Goal: Task Accomplishment & Management: Use online tool/utility

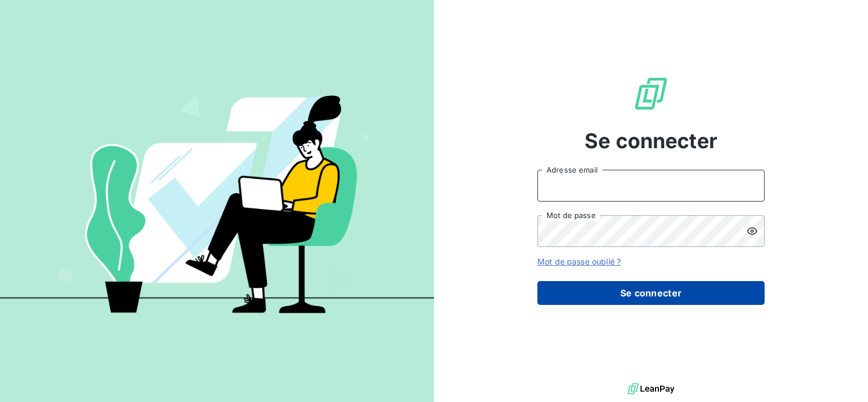
type input "[EMAIL_ADDRESS][DOMAIN_NAME]"
click at [617, 291] on button "Se connecter" at bounding box center [651, 293] width 227 height 24
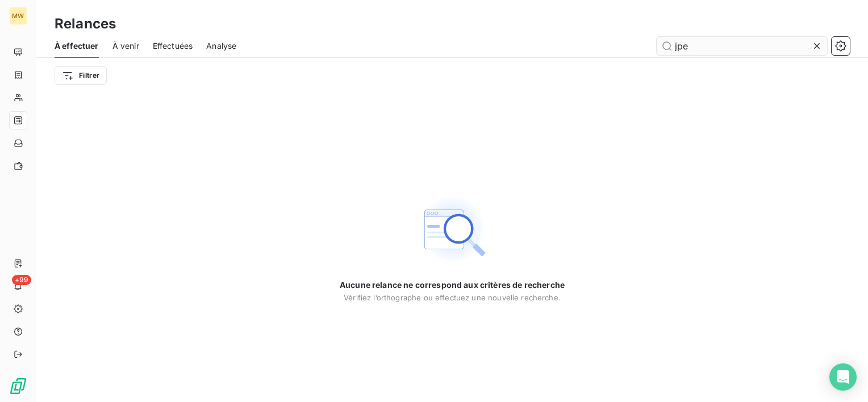
drag, startPoint x: 705, startPoint y: 51, endPoint x: 661, endPoint y: 52, distance: 43.8
click at [661, 52] on input "jpe" at bounding box center [742, 46] width 170 height 18
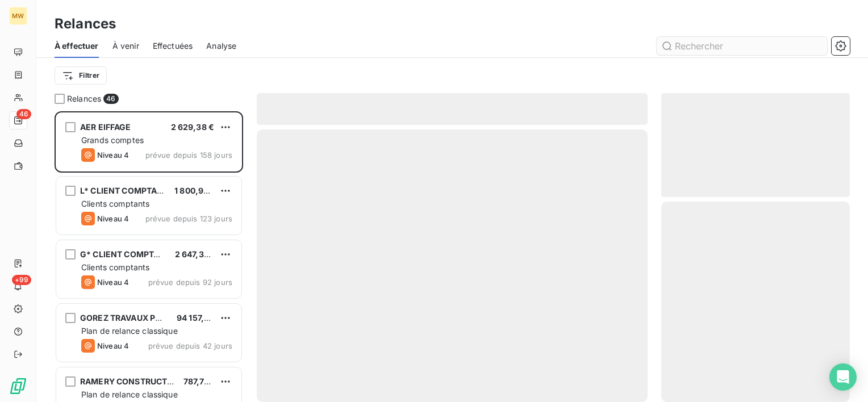
scroll to position [282, 180]
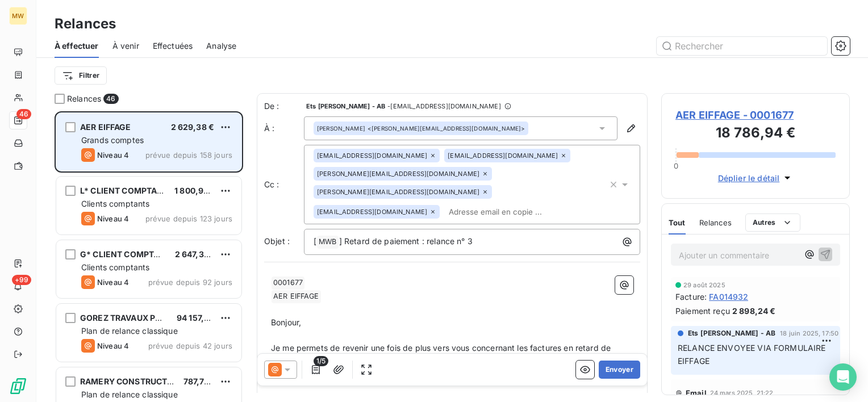
click at [155, 152] on span "prévue depuis 158 jours" at bounding box center [188, 155] width 87 height 9
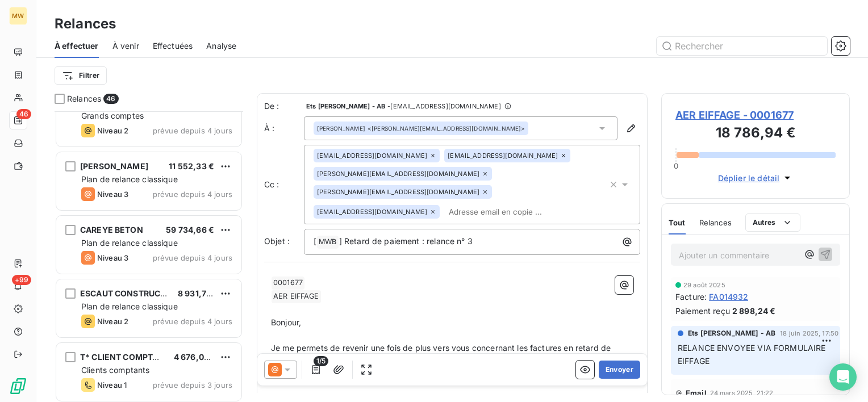
scroll to position [2637, 0]
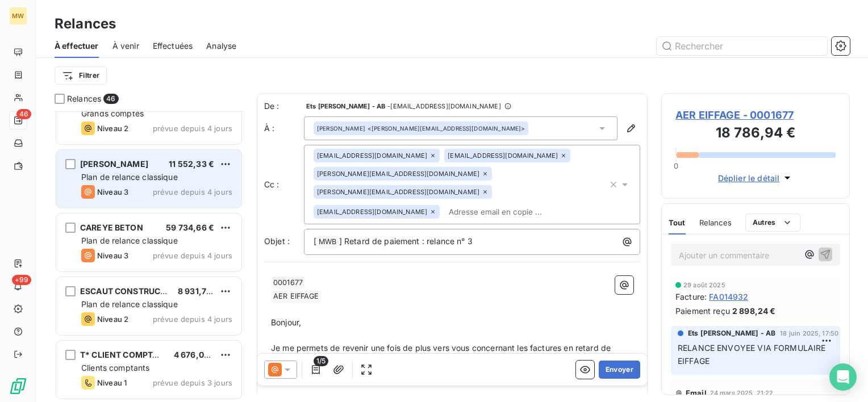
click at [135, 177] on span "Plan de relance classique" at bounding box center [129, 177] width 97 height 10
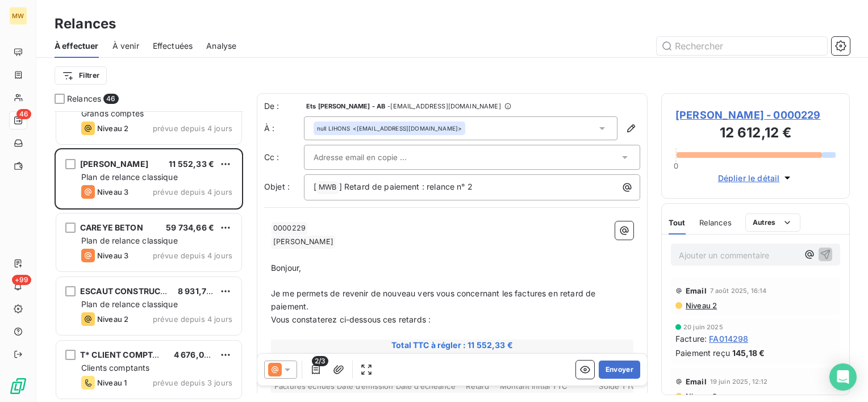
click at [288, 371] on icon at bounding box center [287, 369] width 11 height 11
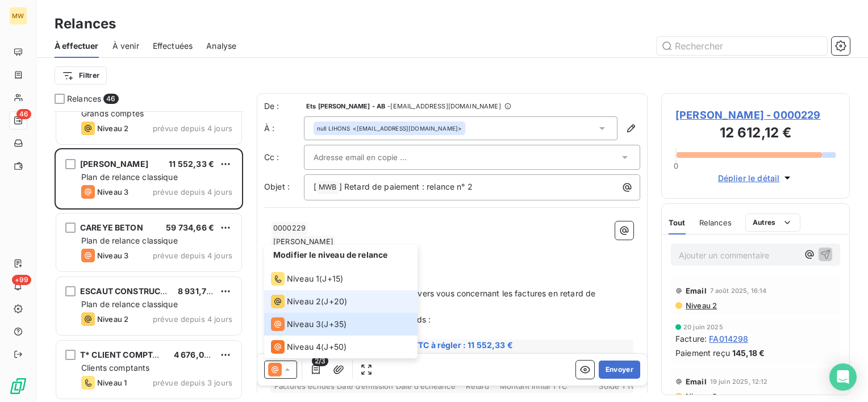
click at [324, 296] on div "Niveau 2 ( J+20 )" at bounding box center [309, 302] width 76 height 14
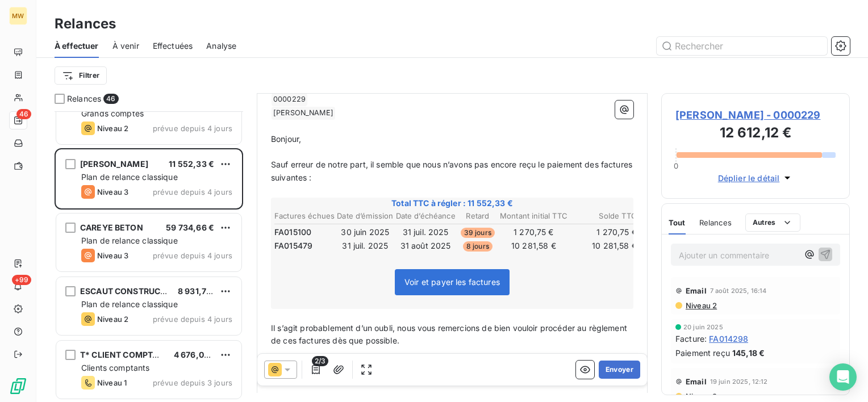
scroll to position [132, 0]
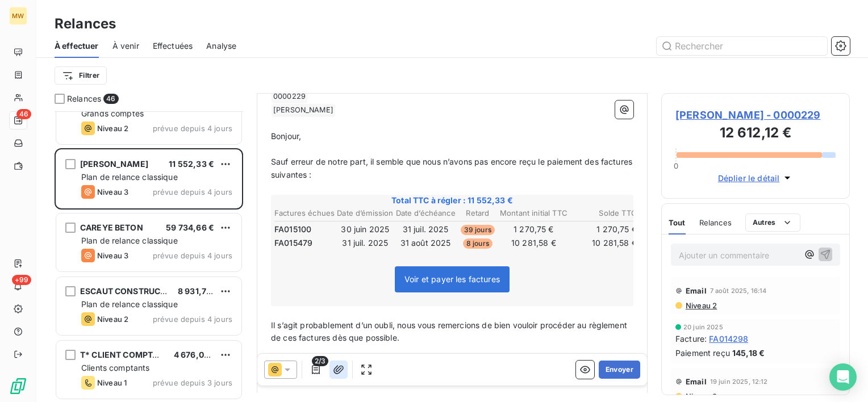
click at [338, 371] on icon "button" at bounding box center [339, 369] width 10 height 9
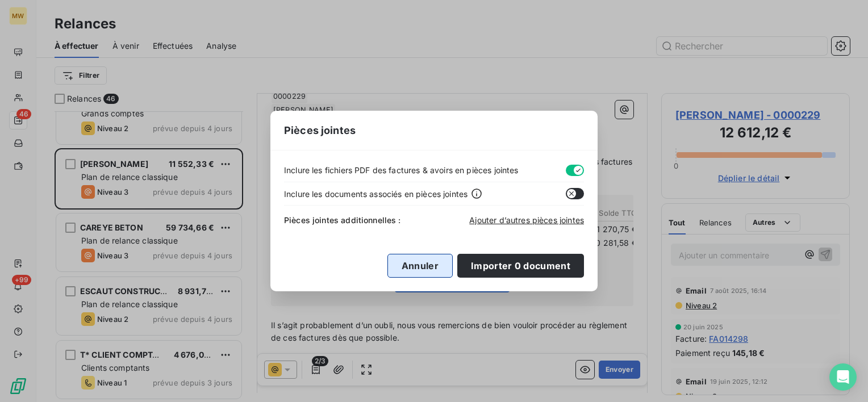
click at [434, 263] on button "Annuler" at bounding box center [420, 266] width 65 height 24
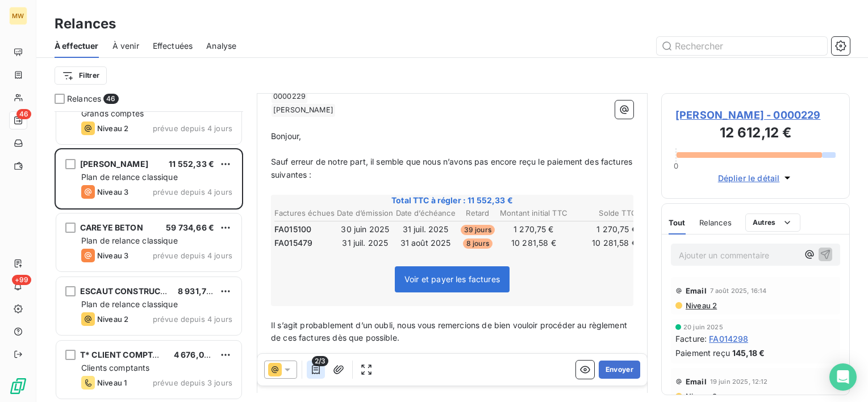
click at [316, 371] on icon "button" at bounding box center [315, 369] width 11 height 11
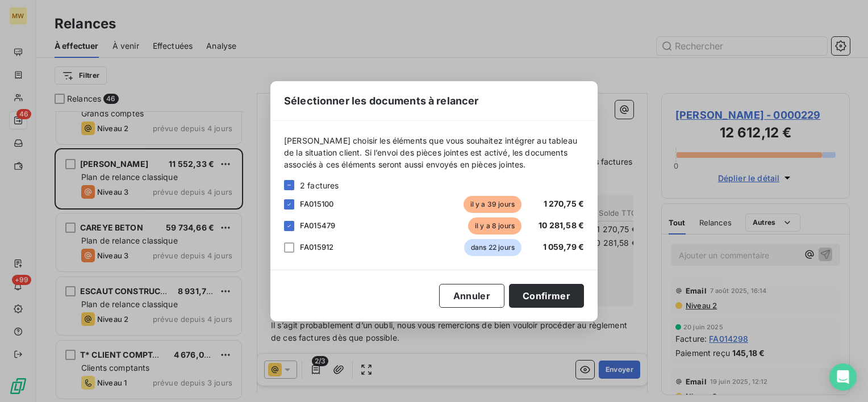
click at [298, 225] on div "FA015479 il y a 8 jours 10 281,58 €" at bounding box center [434, 226] width 300 height 17
click at [290, 227] on icon at bounding box center [289, 226] width 7 height 7
click at [532, 294] on button "Confirmer" at bounding box center [546, 296] width 75 height 24
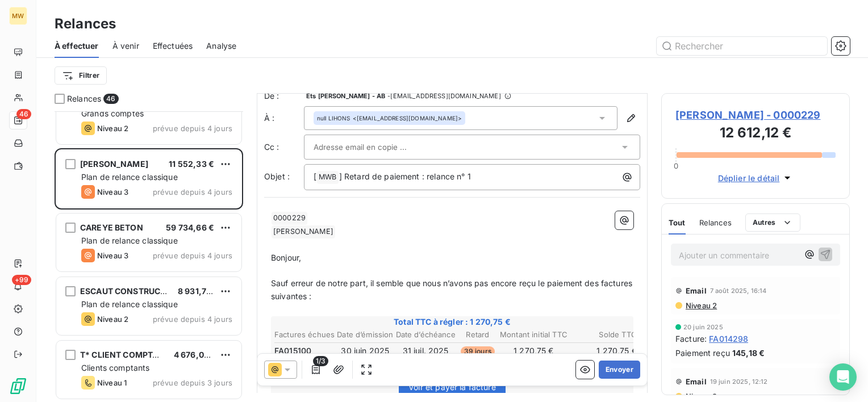
scroll to position [11, 0]
click at [597, 117] on icon at bounding box center [602, 117] width 11 height 11
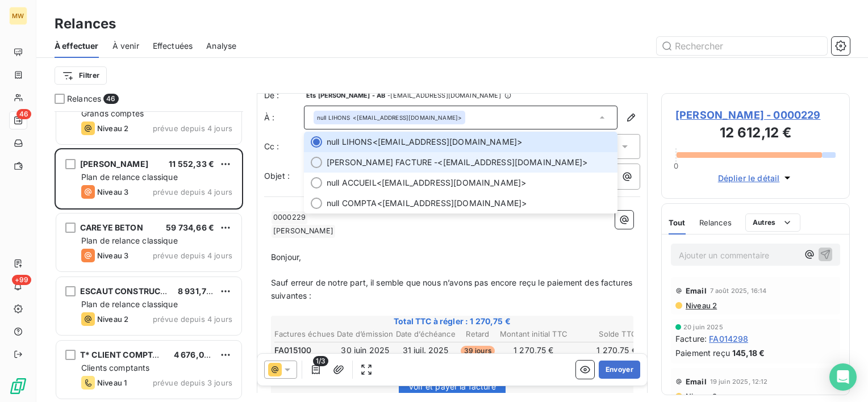
click at [523, 166] on span "[PERSON_NAME] FACTURE - <[EMAIL_ADDRESS][DOMAIN_NAME]>" at bounding box center [469, 162] width 284 height 11
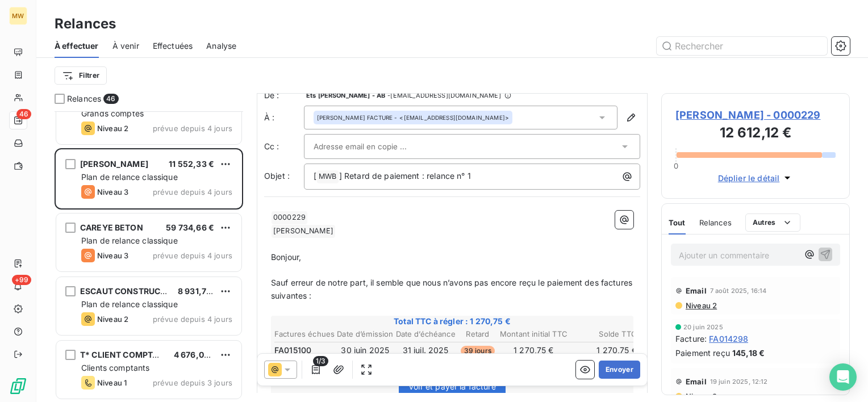
click at [581, 150] on div at bounding box center [467, 146] width 306 height 17
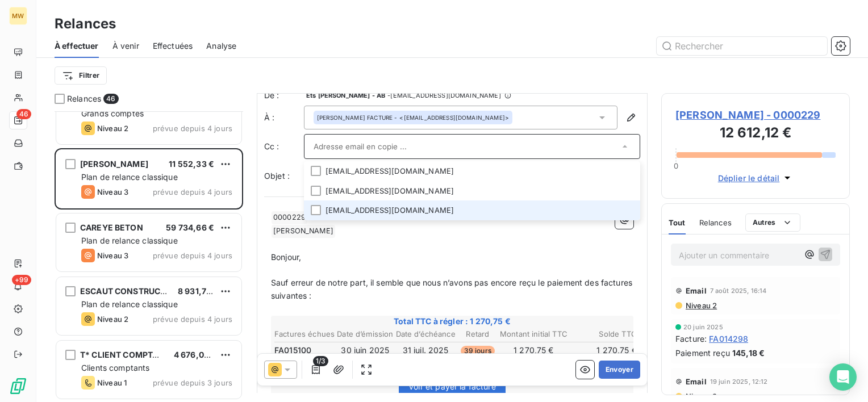
click at [477, 206] on li "[EMAIL_ADDRESS][DOMAIN_NAME]" at bounding box center [472, 211] width 336 height 20
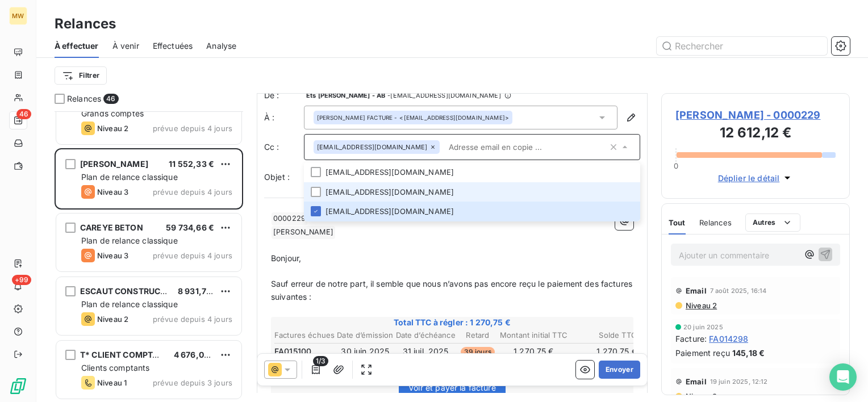
click at [484, 188] on li "[EMAIL_ADDRESS][DOMAIN_NAME]" at bounding box center [472, 192] width 336 height 20
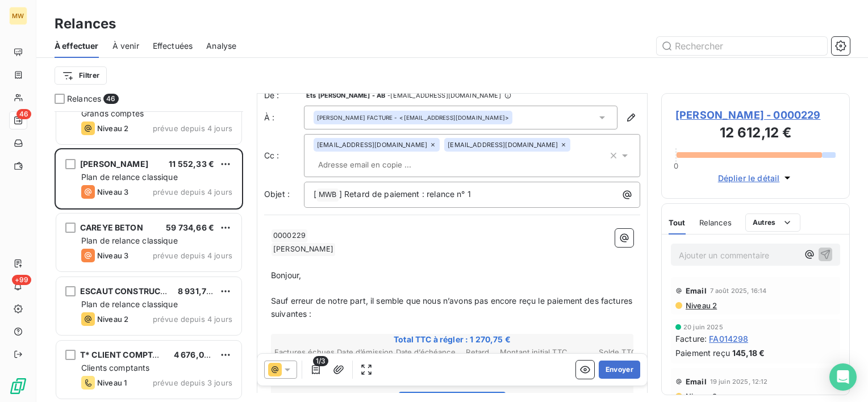
click at [611, 81] on div "Filtrer" at bounding box center [453, 76] width 796 height 22
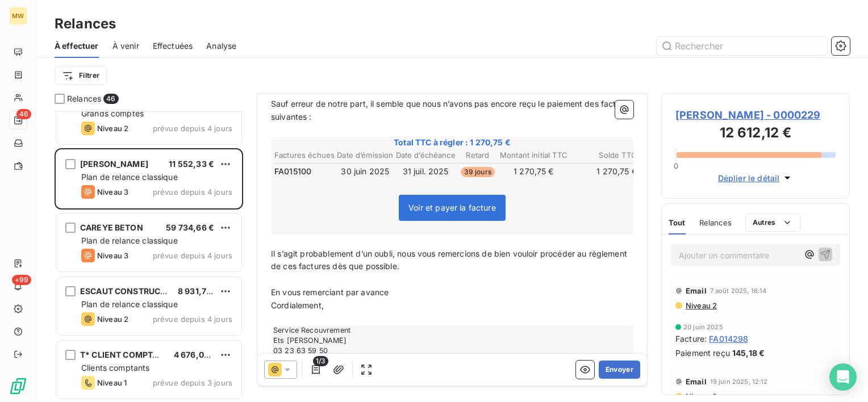
scroll to position [217, 0]
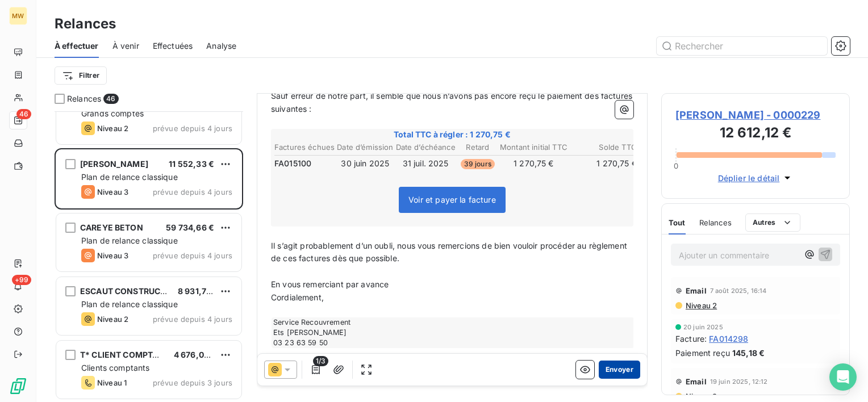
click at [611, 369] on button "Envoyer" at bounding box center [619, 370] width 41 height 18
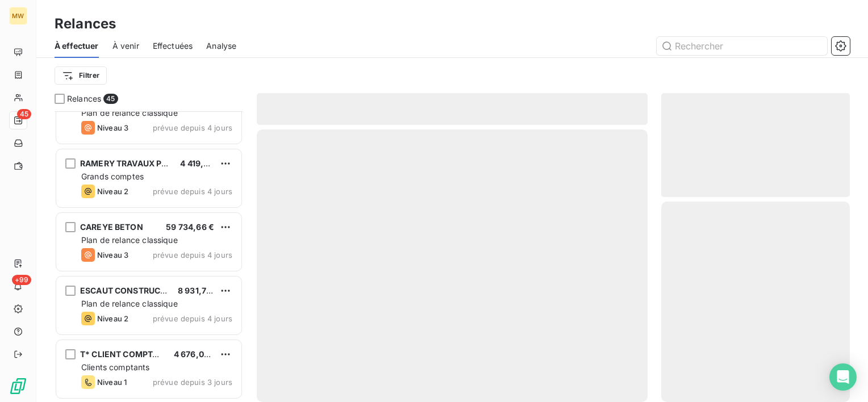
scroll to position [2573, 0]
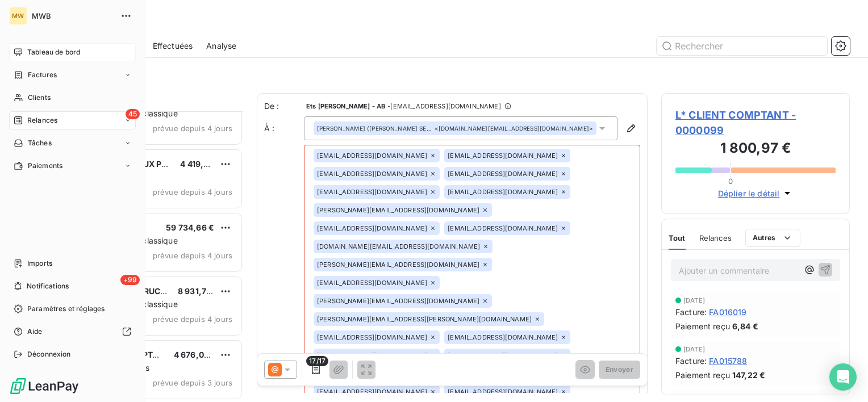
click at [45, 52] on span "Tableau de bord" at bounding box center [53, 52] width 53 height 10
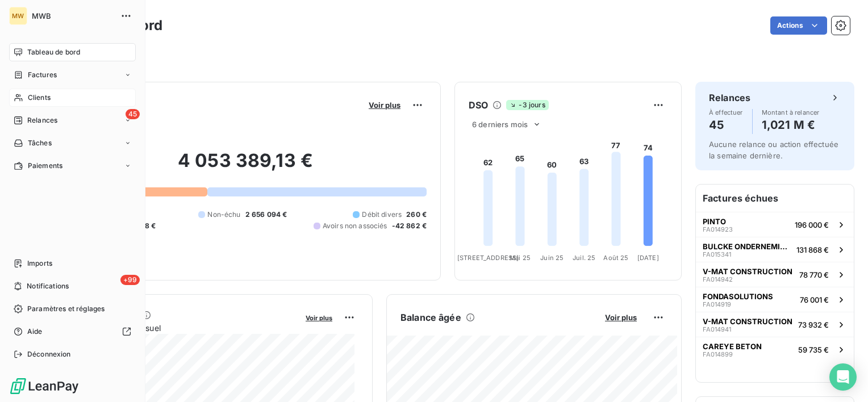
click at [34, 97] on span "Clients" at bounding box center [39, 98] width 23 height 10
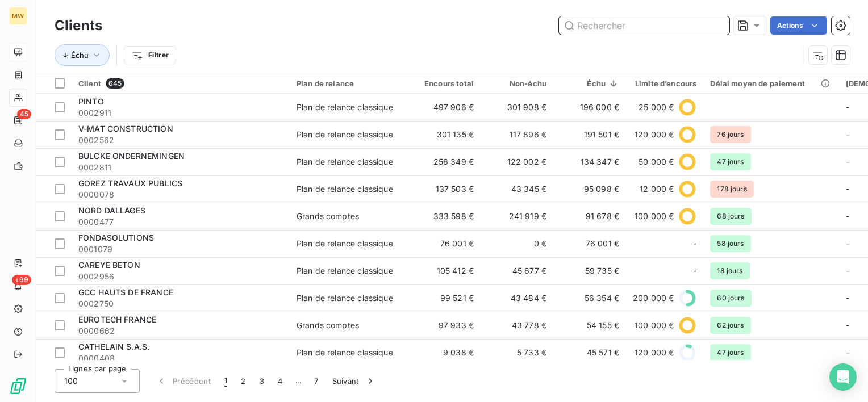
click at [667, 22] on input "text" at bounding box center [644, 25] width 170 height 18
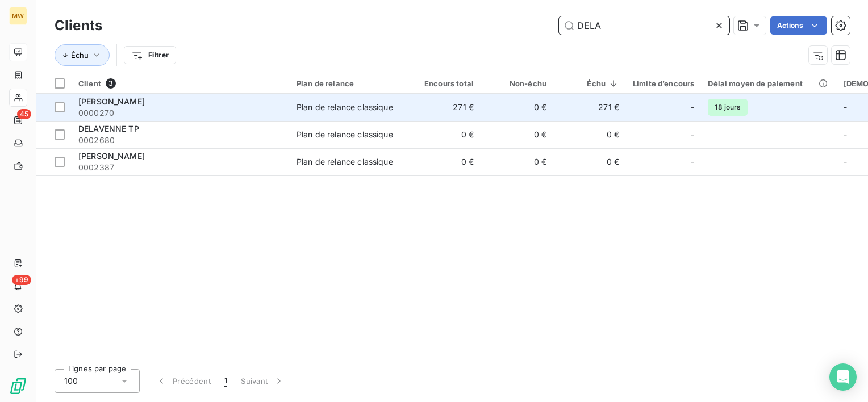
type input "DELA"
click at [250, 111] on span "0000270" at bounding box center [180, 112] width 205 height 11
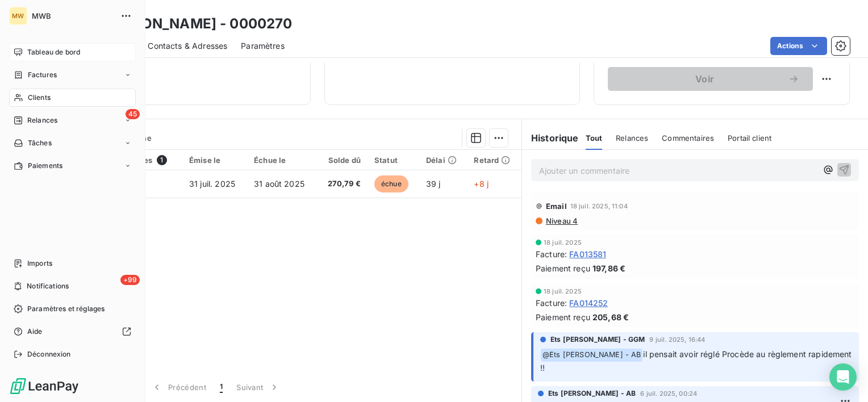
click at [55, 57] on span "Tableau de bord" at bounding box center [53, 52] width 53 height 10
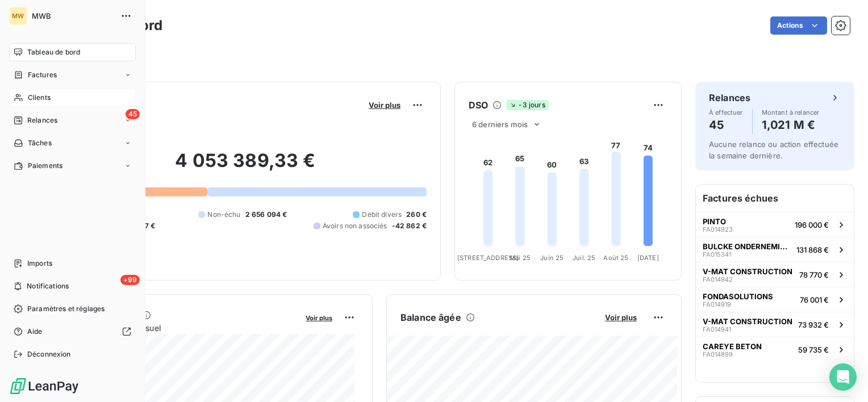
click at [30, 99] on span "Clients" at bounding box center [39, 98] width 23 height 10
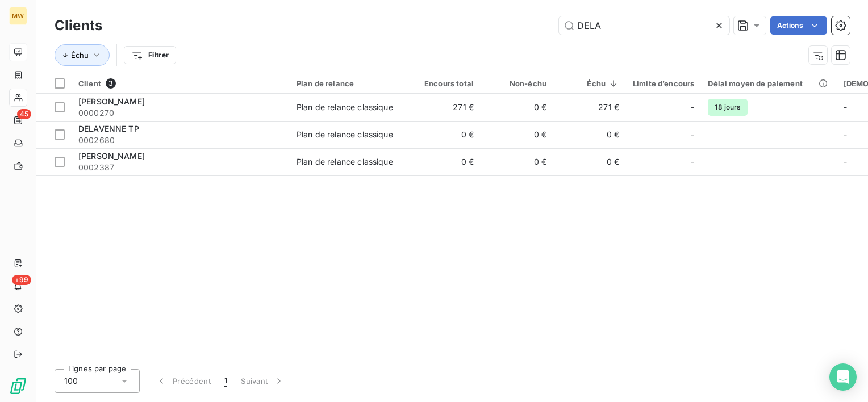
drag, startPoint x: 623, startPoint y: 29, endPoint x: 555, endPoint y: 32, distance: 68.3
click at [555, 32] on div "DELA Actions" at bounding box center [483, 25] width 734 height 18
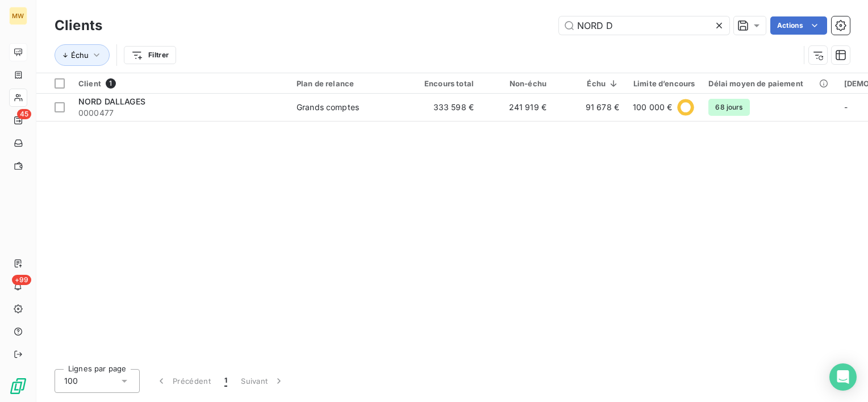
type input "NORD D"
click at [256, 120] on td "NORD DALLAGES 0000477" at bounding box center [181, 107] width 218 height 27
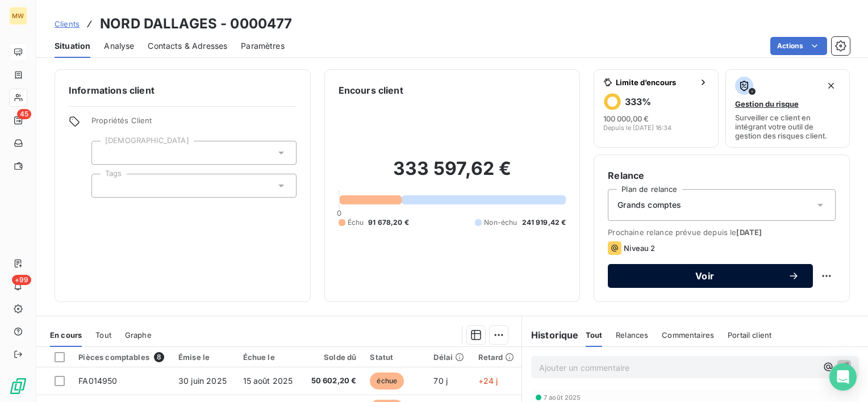
click at [745, 277] on span "Voir" at bounding box center [705, 276] width 167 height 9
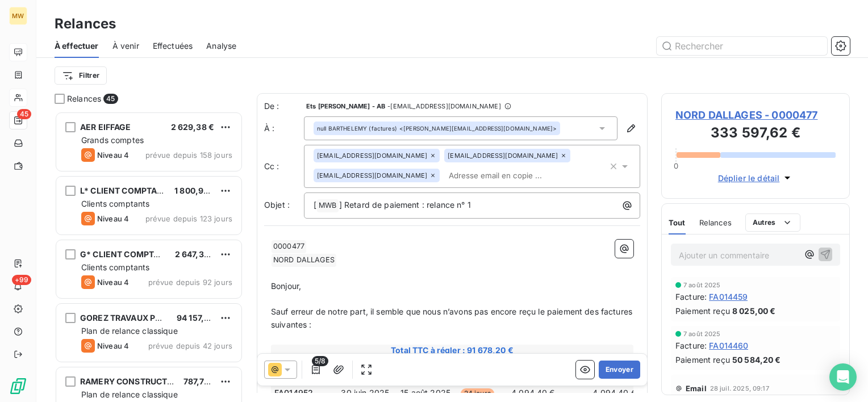
click at [560, 154] on icon at bounding box center [563, 155] width 7 height 7
click at [597, 130] on icon at bounding box center [602, 128] width 11 height 11
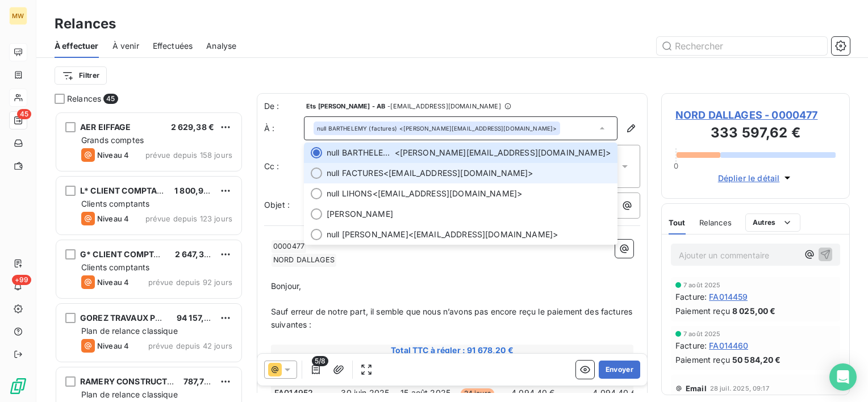
click at [534, 174] on span "null FACTURES <[EMAIL_ADDRESS][DOMAIN_NAME]>" at bounding box center [469, 173] width 284 height 11
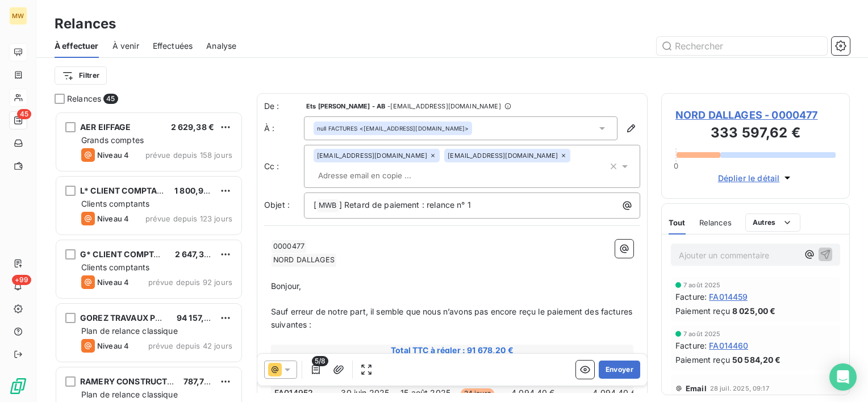
click at [518, 175] on div "[EMAIL_ADDRESS][DOMAIN_NAME] [DOMAIN_NAME][EMAIL_ADDRESS][DOMAIN_NAME]" at bounding box center [461, 166] width 294 height 35
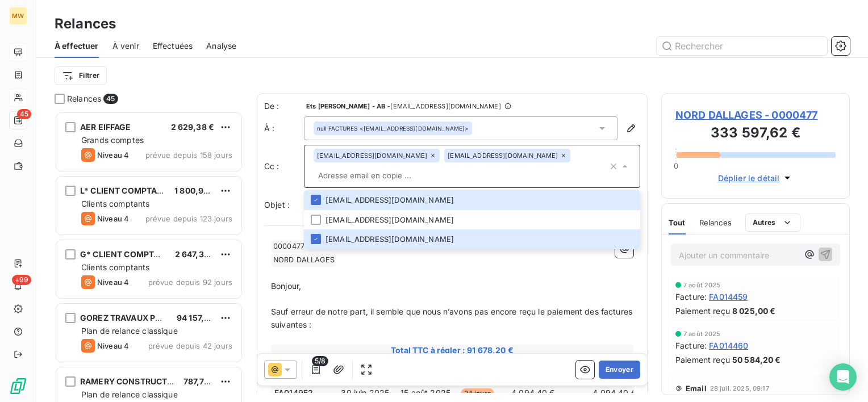
click at [509, 170] on input "text" at bounding box center [461, 175] width 294 height 17
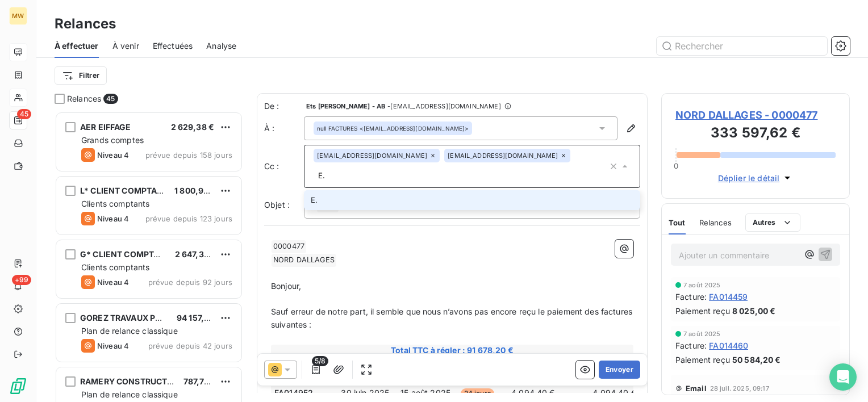
type input "E"
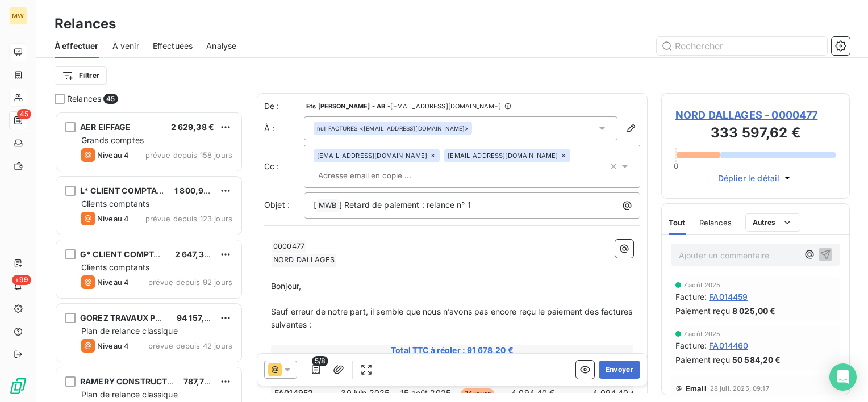
click at [539, 128] on div "null FACTURES <[EMAIL_ADDRESS][DOMAIN_NAME]>" at bounding box center [461, 128] width 314 height 24
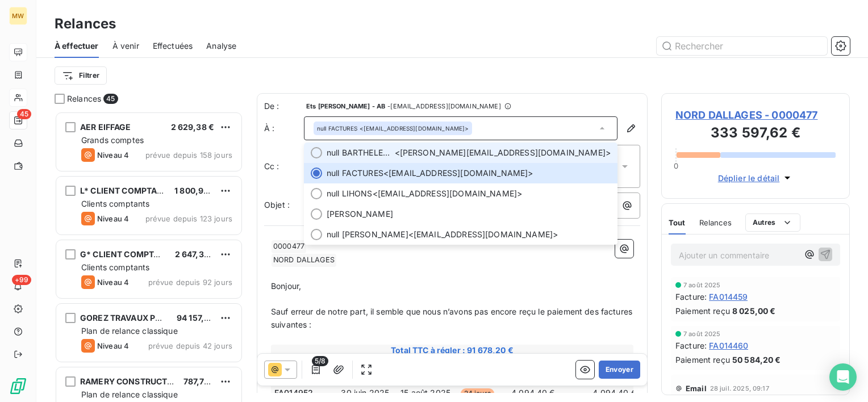
click at [509, 153] on span "null [PERSON_NAME] (factures) <[PERSON_NAME][EMAIL_ADDRESS][DOMAIN_NAME]>" at bounding box center [469, 152] width 284 height 11
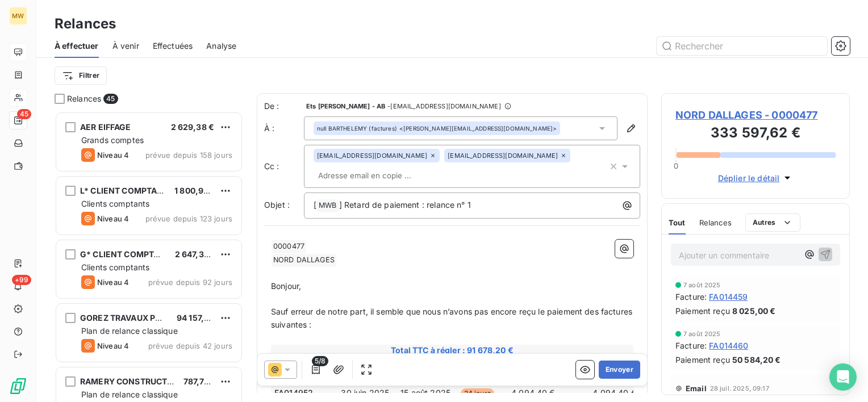
click at [428, 174] on div "[EMAIL_ADDRESS][DOMAIN_NAME] [DOMAIN_NAME][EMAIL_ADDRESS][DOMAIN_NAME]" at bounding box center [461, 166] width 294 height 35
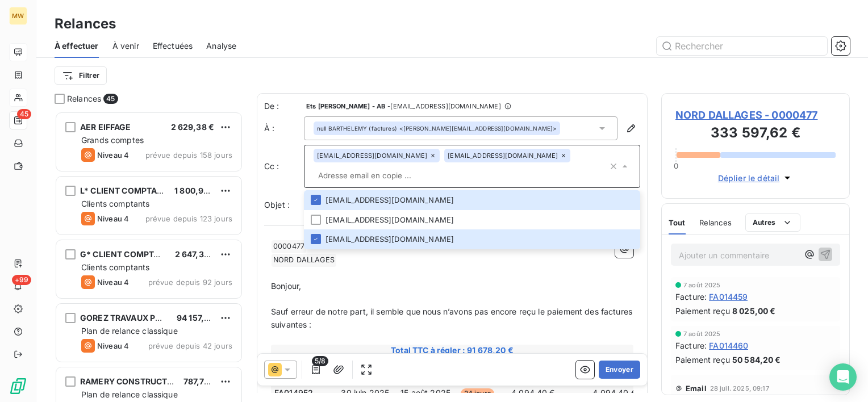
click at [509, 173] on input "text" at bounding box center [461, 175] width 294 height 17
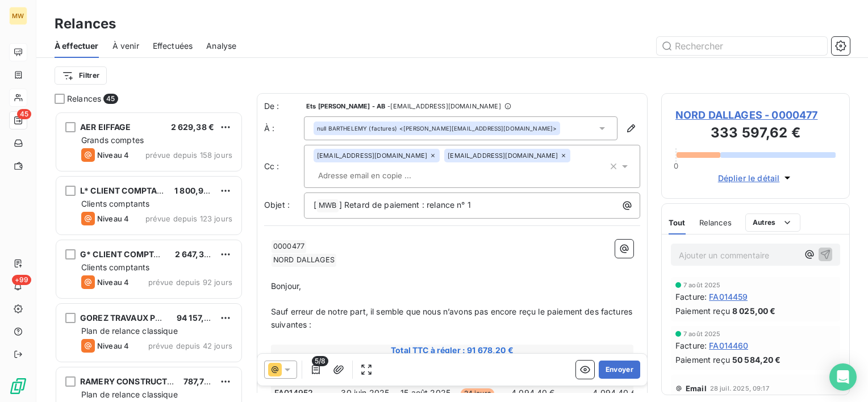
click at [621, 165] on icon at bounding box center [624, 166] width 11 height 11
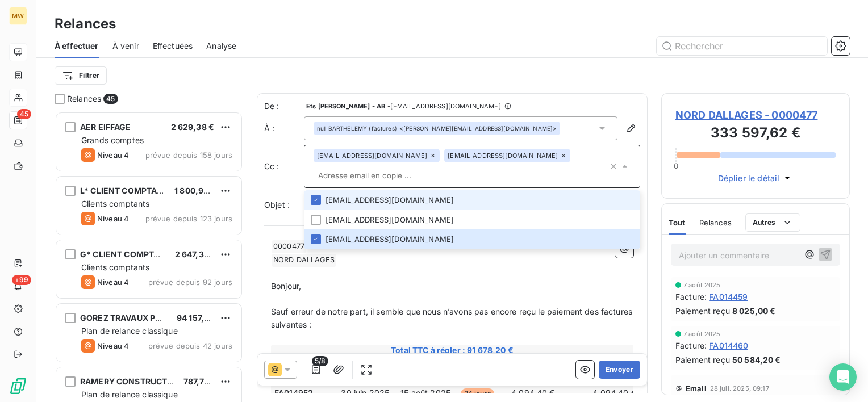
click at [621, 165] on icon at bounding box center [624, 166] width 11 height 11
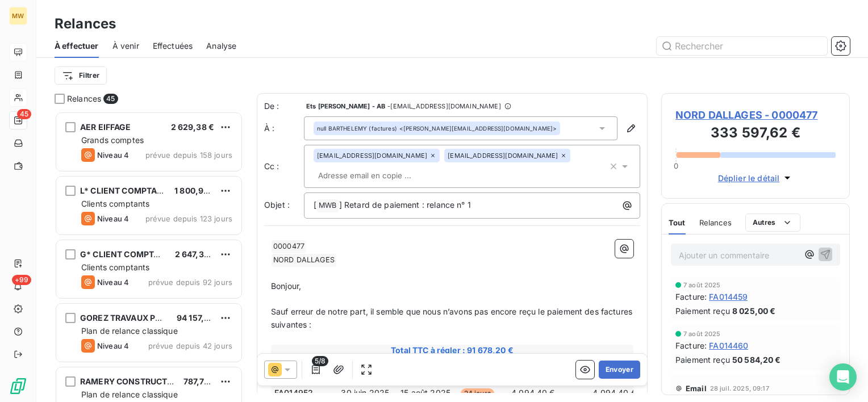
click at [598, 123] on icon at bounding box center [602, 128] width 11 height 11
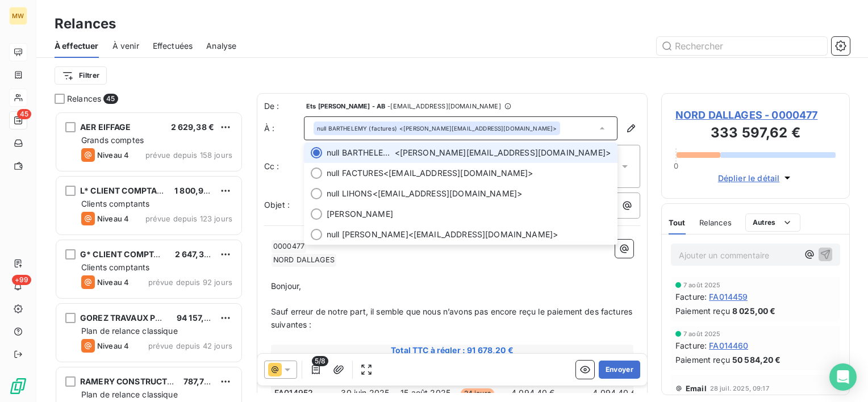
click at [598, 123] on icon at bounding box center [602, 128] width 11 height 11
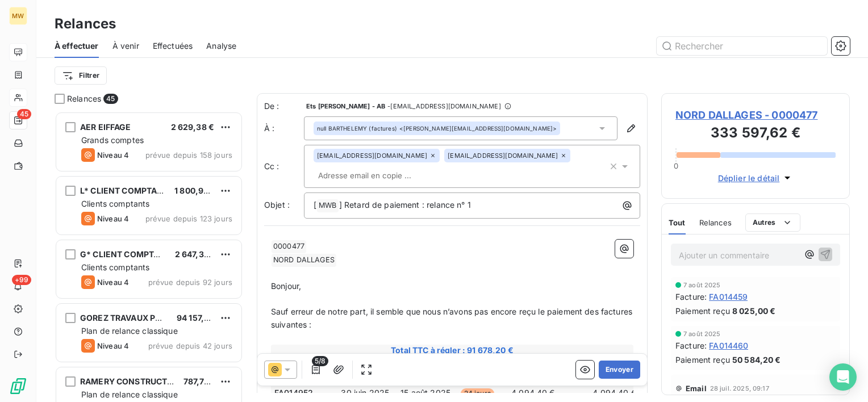
click at [598, 123] on icon at bounding box center [602, 128] width 11 height 11
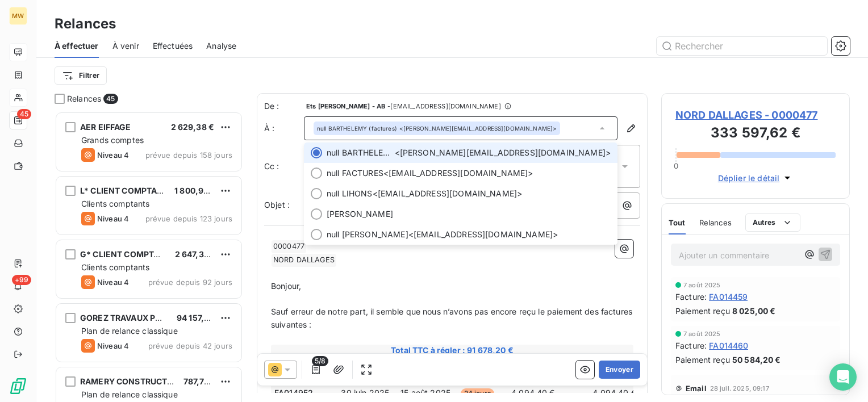
click at [598, 123] on icon at bounding box center [602, 128] width 11 height 11
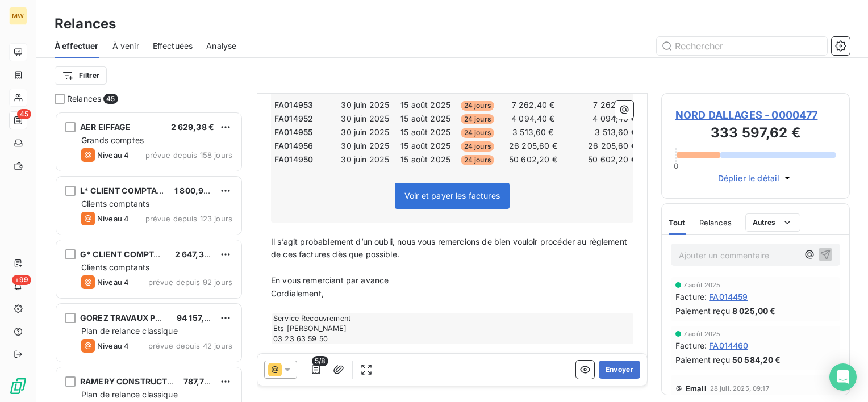
scroll to position [282, 0]
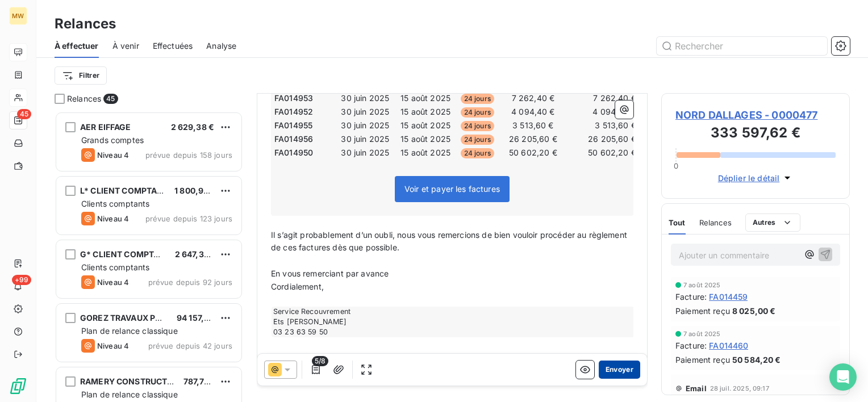
click at [609, 368] on button "Envoyer" at bounding box center [619, 370] width 41 height 18
